Goal: Task Accomplishment & Management: Manage account settings

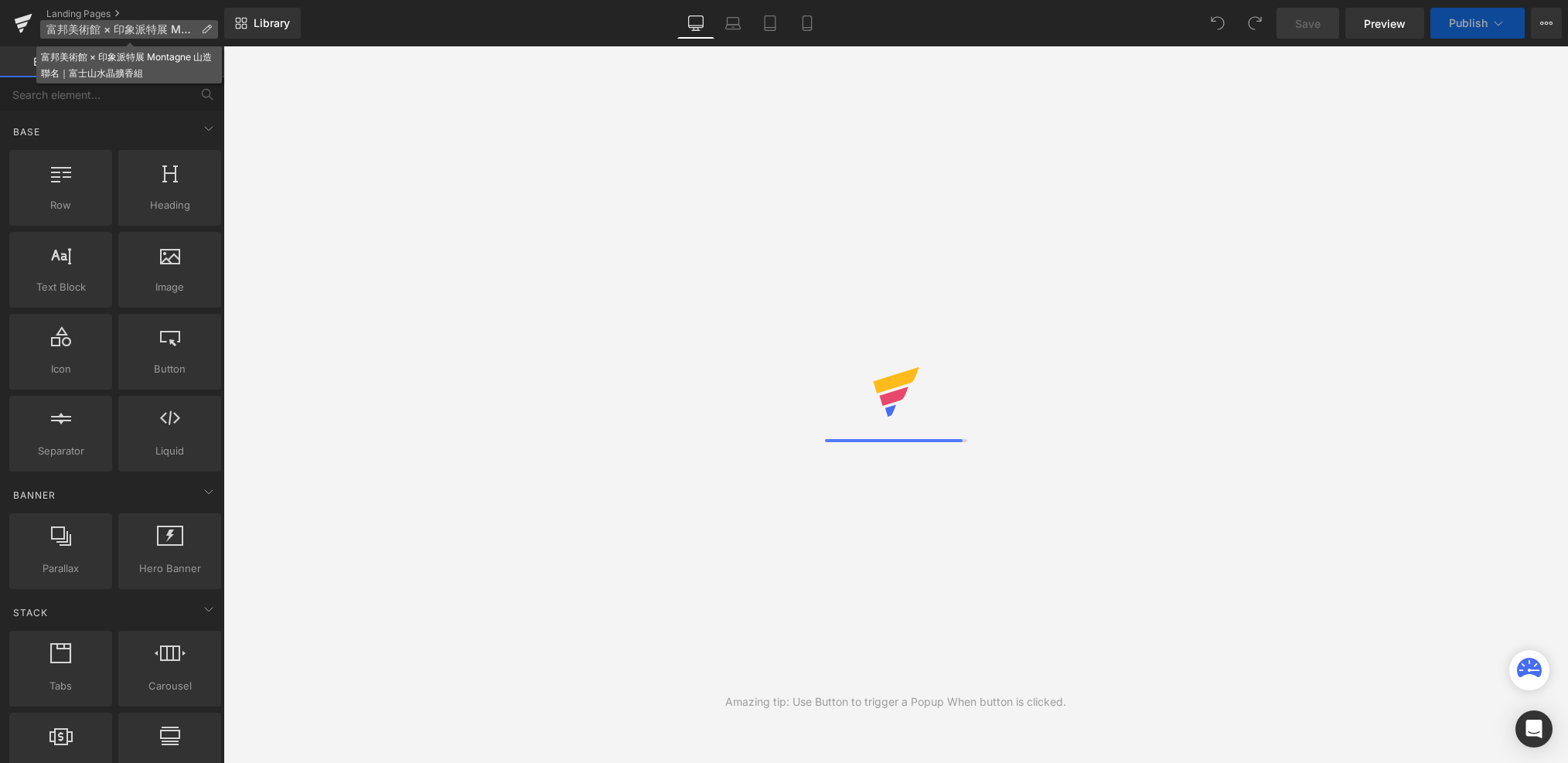
click at [204, 29] on icon at bounding box center [206, 29] width 10 height 10
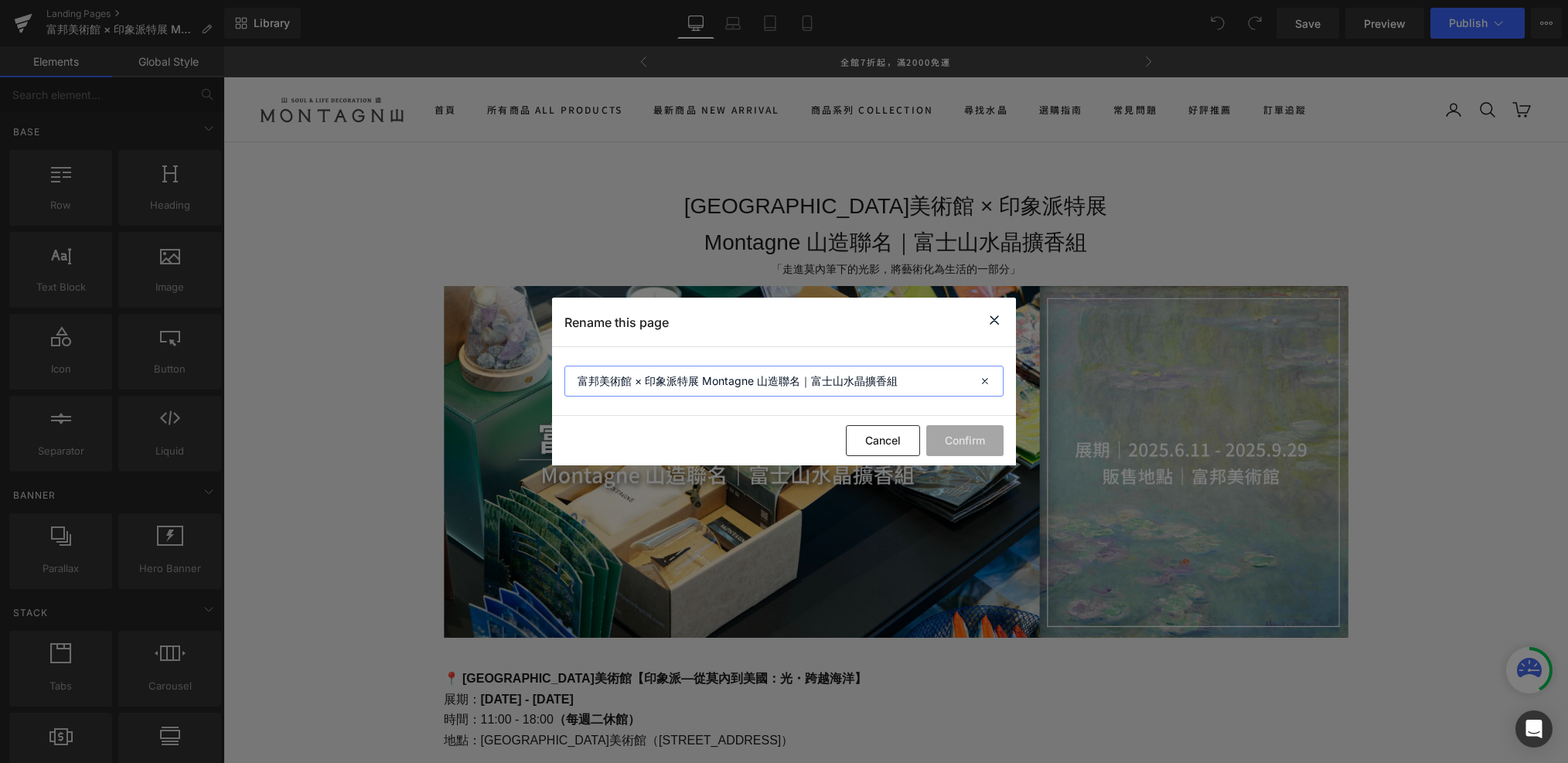
click at [811, 382] on input "富邦美術館 × 印象派特展 Montagne 山造聯名｜富士山水晶擴香組" at bounding box center [784, 382] width 439 height 31
drag, startPoint x: 701, startPoint y: 381, endPoint x: 1061, endPoint y: 385, distance: 360.0
click at [1061, 385] on div "Rename this page 富邦美術館 × 印象派特展 Montagne 山造聯名｜富士山水晶擴香組 Cancel Confirm" at bounding box center [784, 382] width 1568 height 763
type input "[GEOGRAPHIC_DATA]美術館 × 印象派特展"
click at [971, 451] on button "Confirm" at bounding box center [964, 440] width 77 height 31
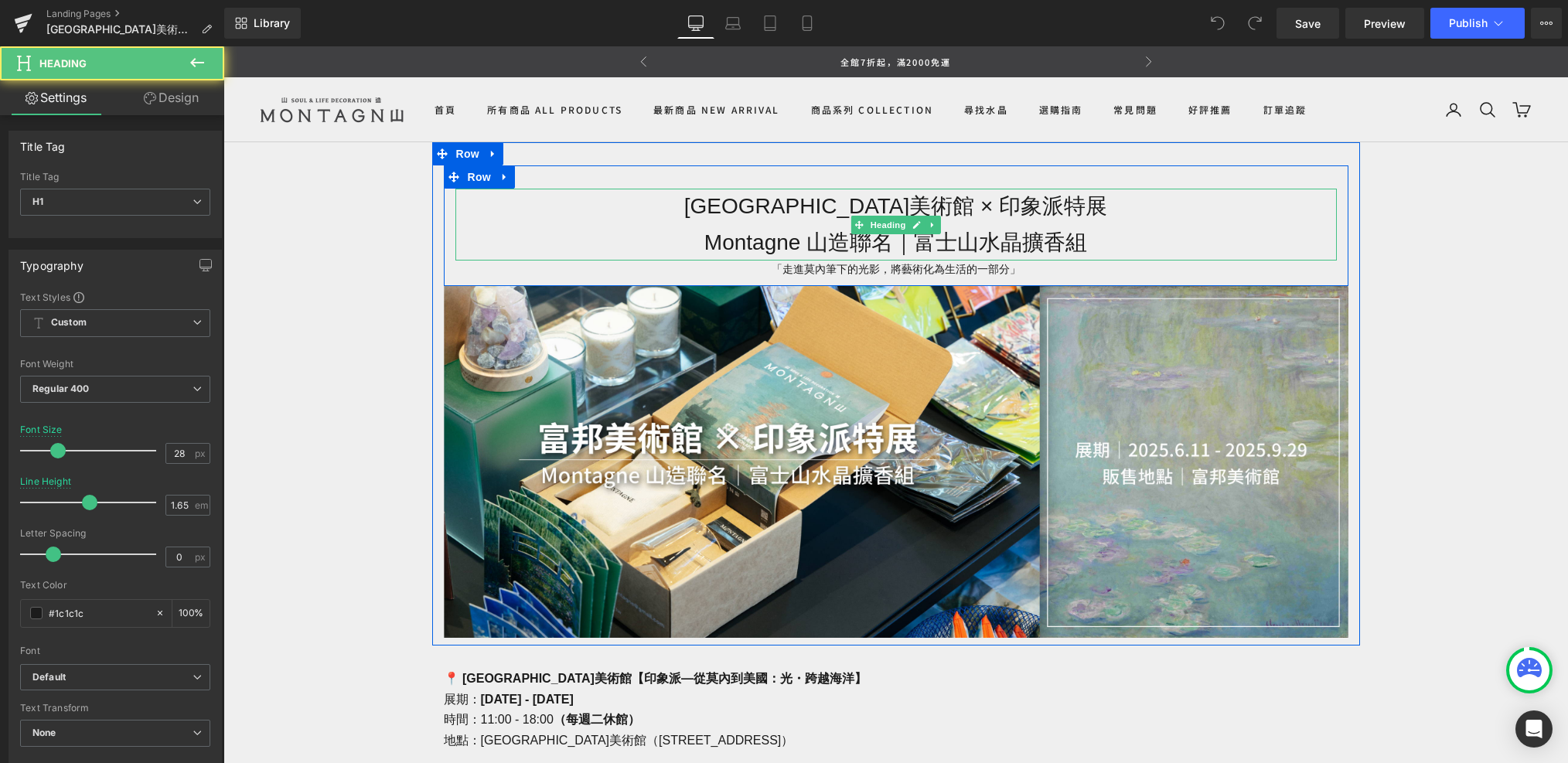
click at [944, 235] on span "Montagne 山造聯名｜富士山水晶擴香組" at bounding box center [895, 243] width 382 height 24
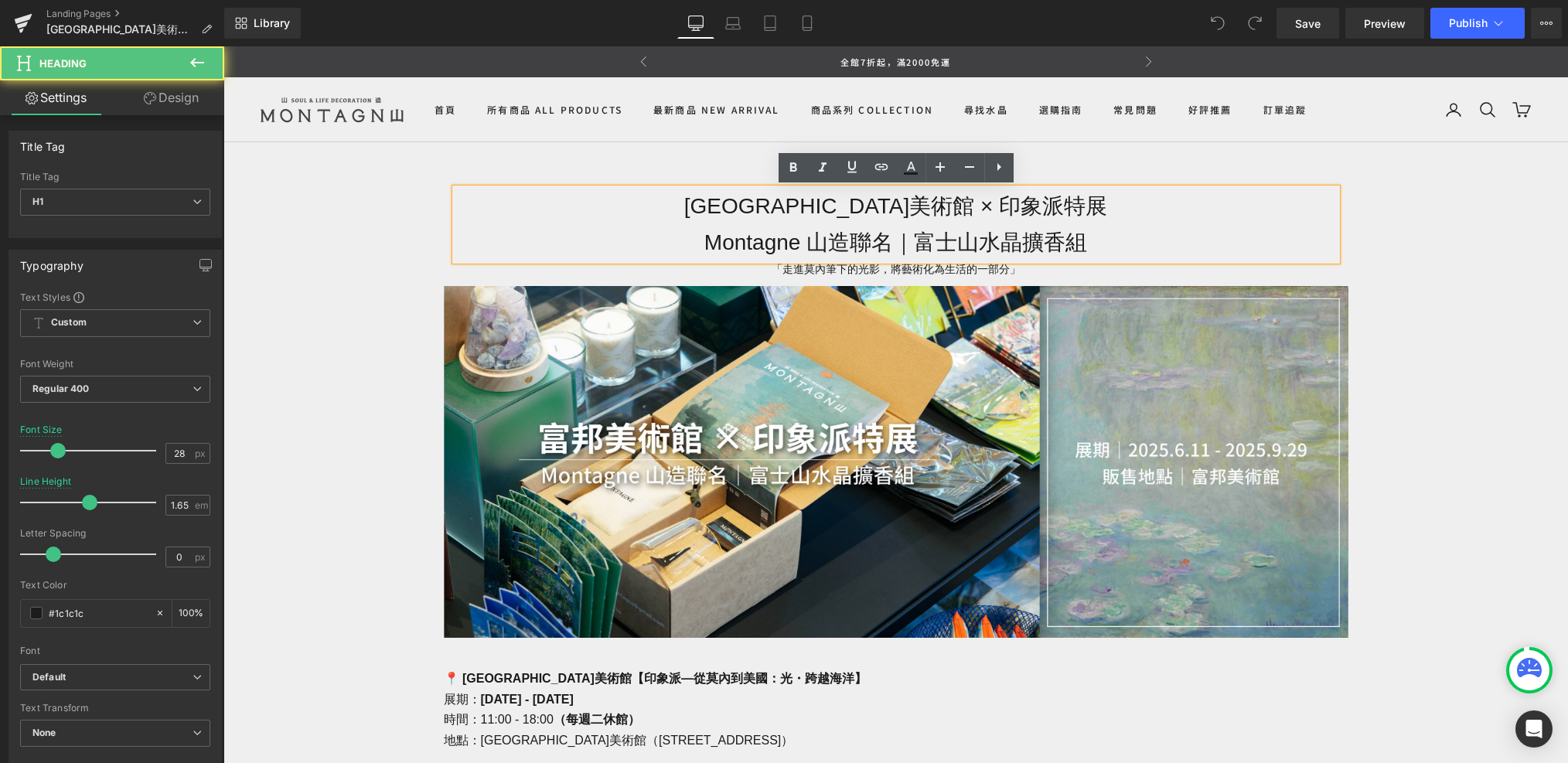
click at [902, 244] on span "Montagne 山造聯名｜富士山水晶擴香組" at bounding box center [895, 243] width 382 height 24
drag, startPoint x: 911, startPoint y: 245, endPoint x: 675, endPoint y: 233, distance: 236.3
click at [675, 233] on h1 "Montagne 山造聯名｜富士山水晶擴香組" at bounding box center [896, 242] width 882 height 36
click at [873, 231] on span "Montagne 山造聯名｜富士山水晶擴香組" at bounding box center [895, 243] width 382 height 24
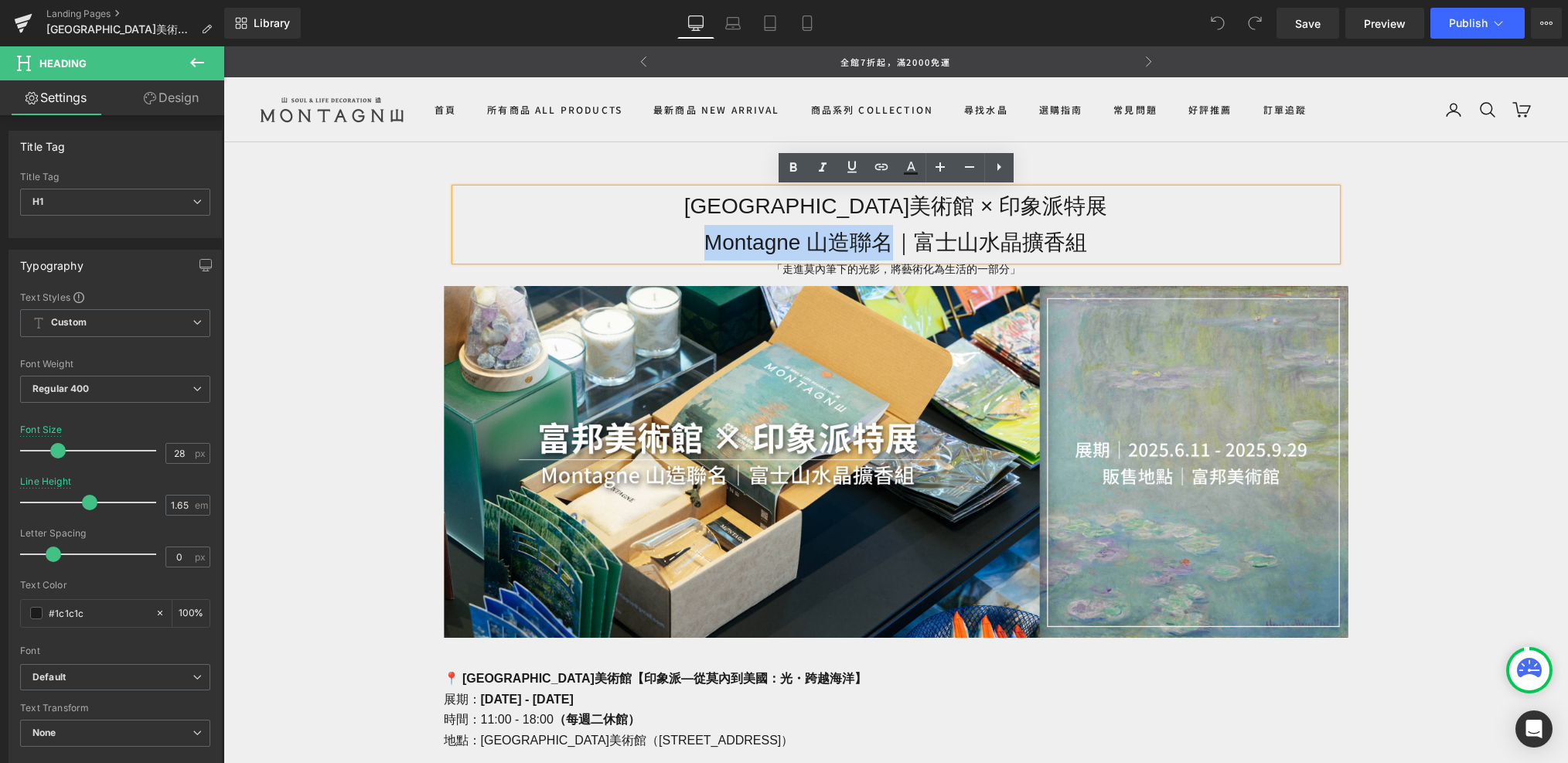
drag, startPoint x: 885, startPoint y: 241, endPoint x: 709, endPoint y: 238, distance: 176.0
click at [709, 238] on span "Montagne 山造聯名｜富士山水晶擴香組" at bounding box center [895, 243] width 382 height 24
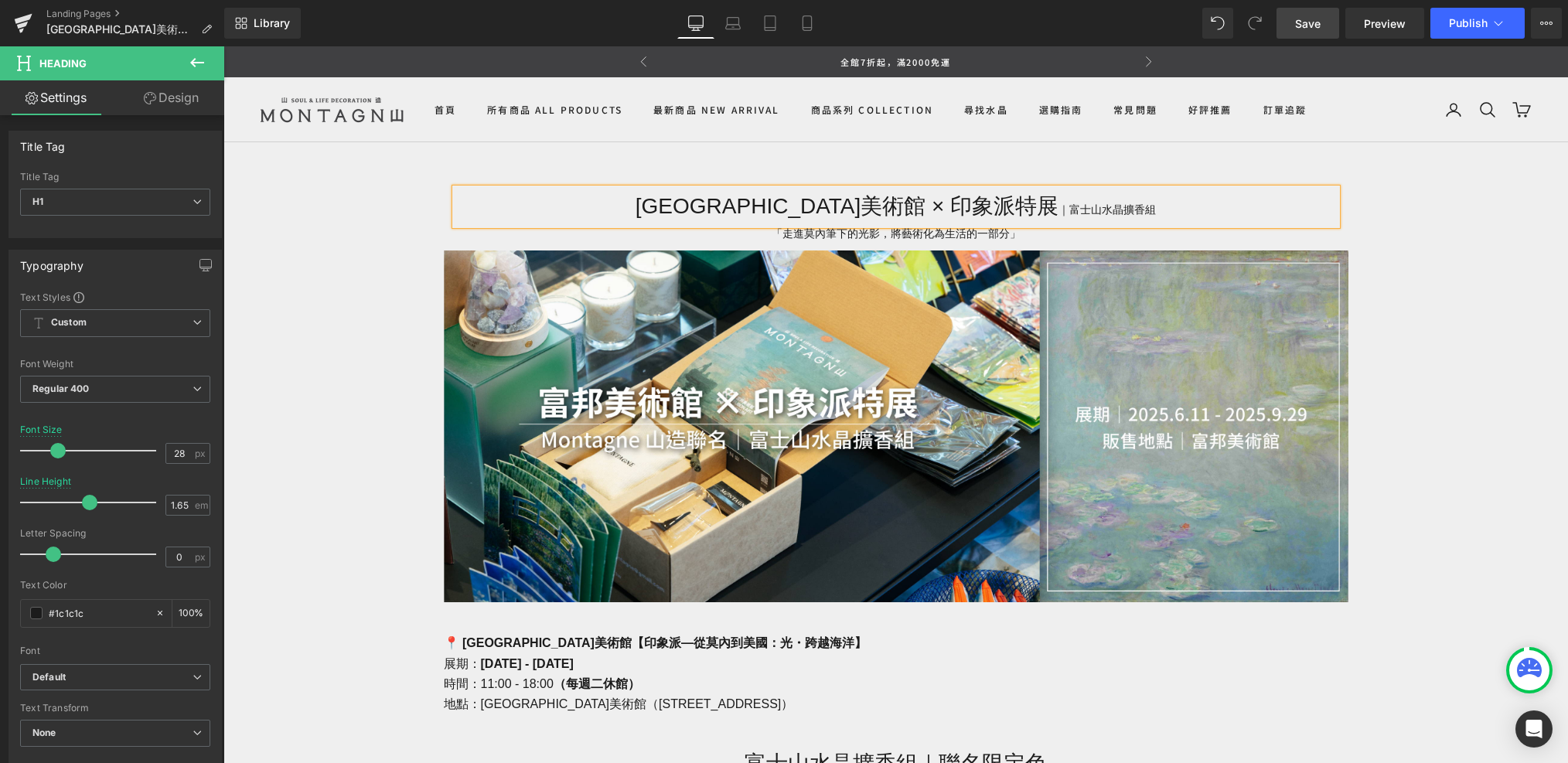
click at [1310, 25] on span "Save" at bounding box center [1308, 23] width 25 height 16
